Goal: Task Accomplishment & Management: Use online tool/utility

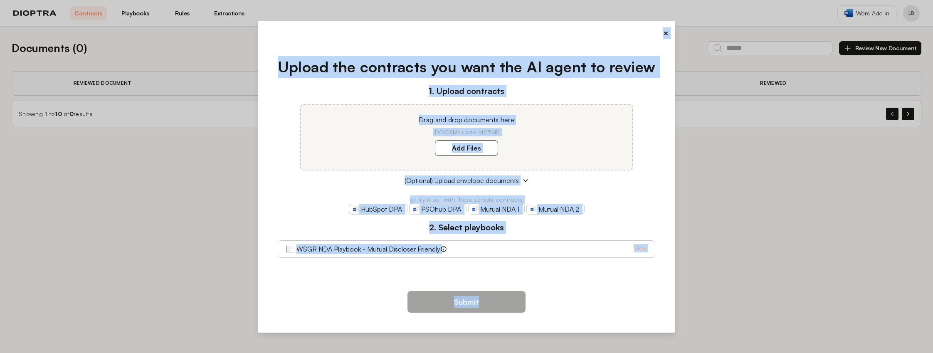
drag, startPoint x: 663, startPoint y: 35, endPoint x: 567, endPoint y: 310, distance: 292.1
click at [568, 308] on div "× Upload the contracts you want the AI agent to review 1. Upload contracts Drag…" at bounding box center [467, 177] width 418 height 312
click at [612, 257] on div "WSGR NDA Playbook - Mutual Discloser Friendly View" at bounding box center [467, 249] width 361 height 17
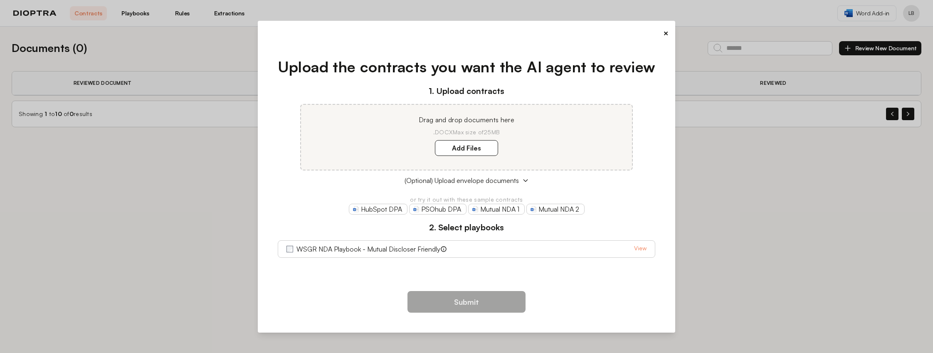
click at [642, 244] on link "View" at bounding box center [640, 249] width 12 height 10
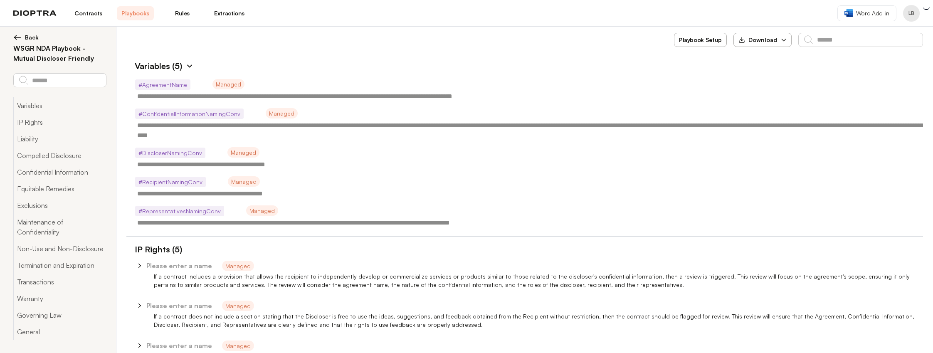
type textarea "*"
type textarea "**********"
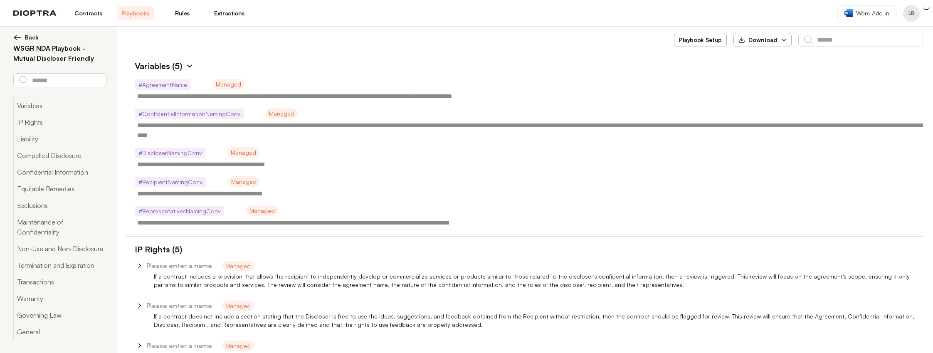
type textarea "**********"
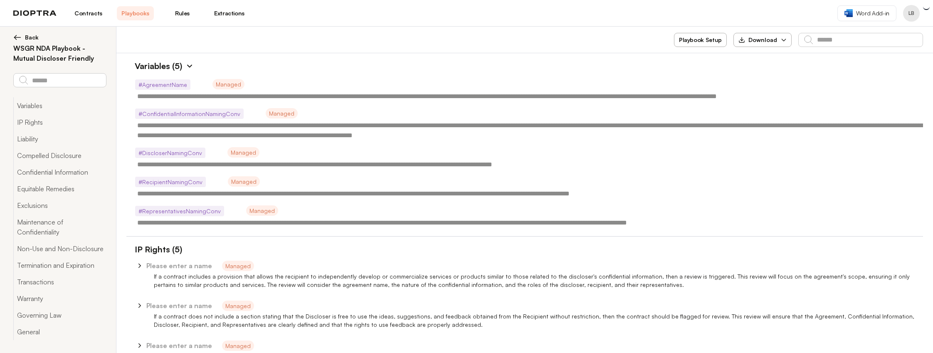
type textarea "*"
click at [187, 10] on link "Rules" at bounding box center [182, 13] width 37 height 14
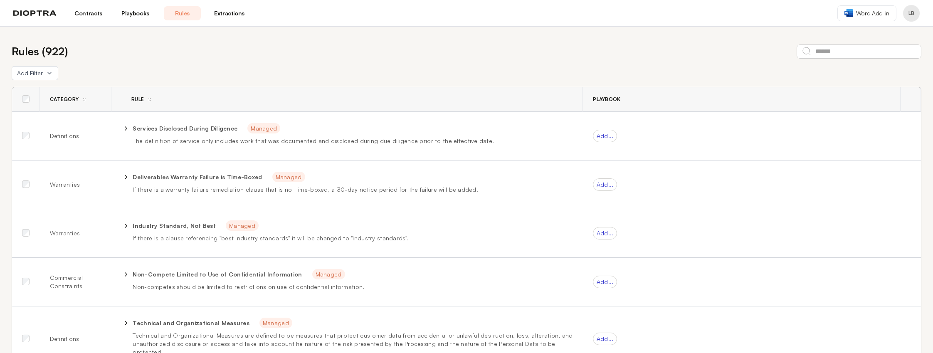
click at [232, 15] on link "Extractions" at bounding box center [229, 13] width 37 height 14
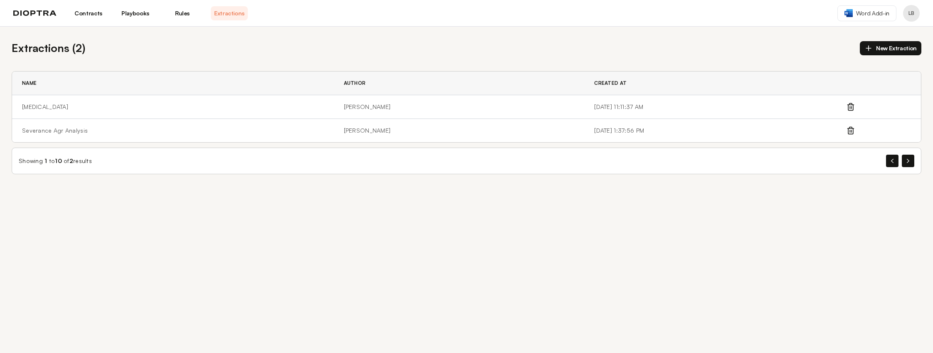
click at [93, 12] on link "Contracts" at bounding box center [88, 13] width 37 height 14
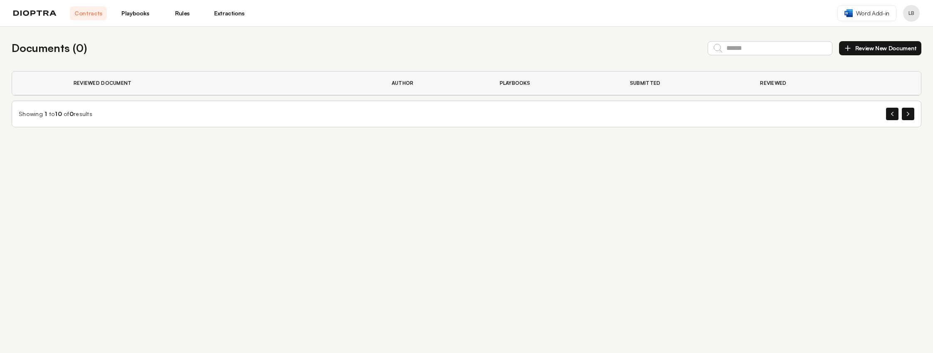
click at [37, 15] on img at bounding box center [34, 13] width 43 height 6
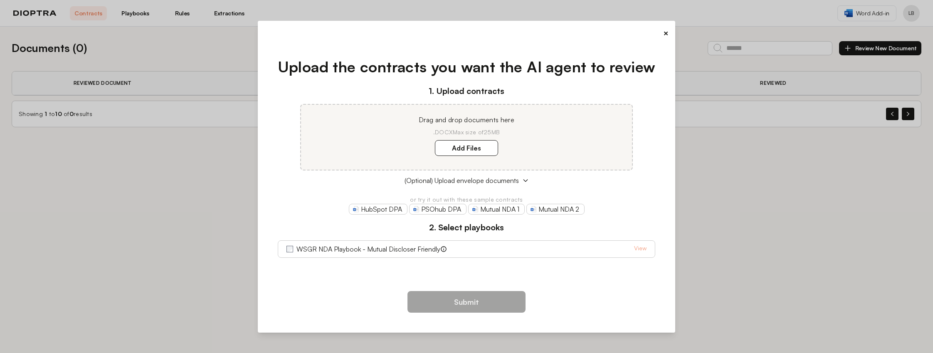
click at [666, 31] on button "×" at bounding box center [666, 33] width 5 height 12
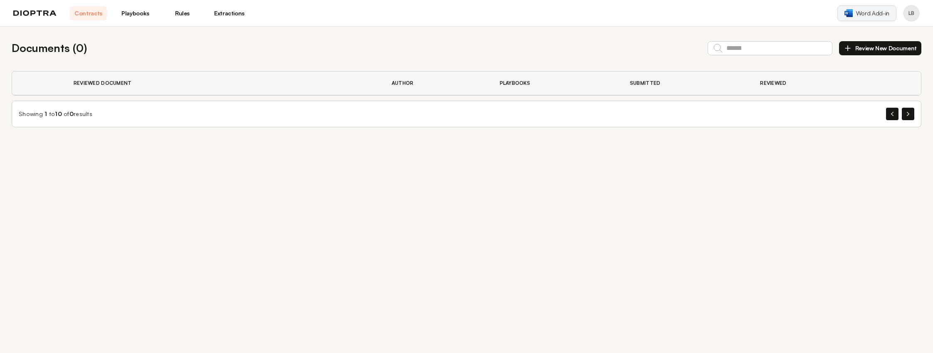
click at [879, 10] on span "Word Add-in" at bounding box center [873, 13] width 33 height 8
